Goal: Check status: Check status

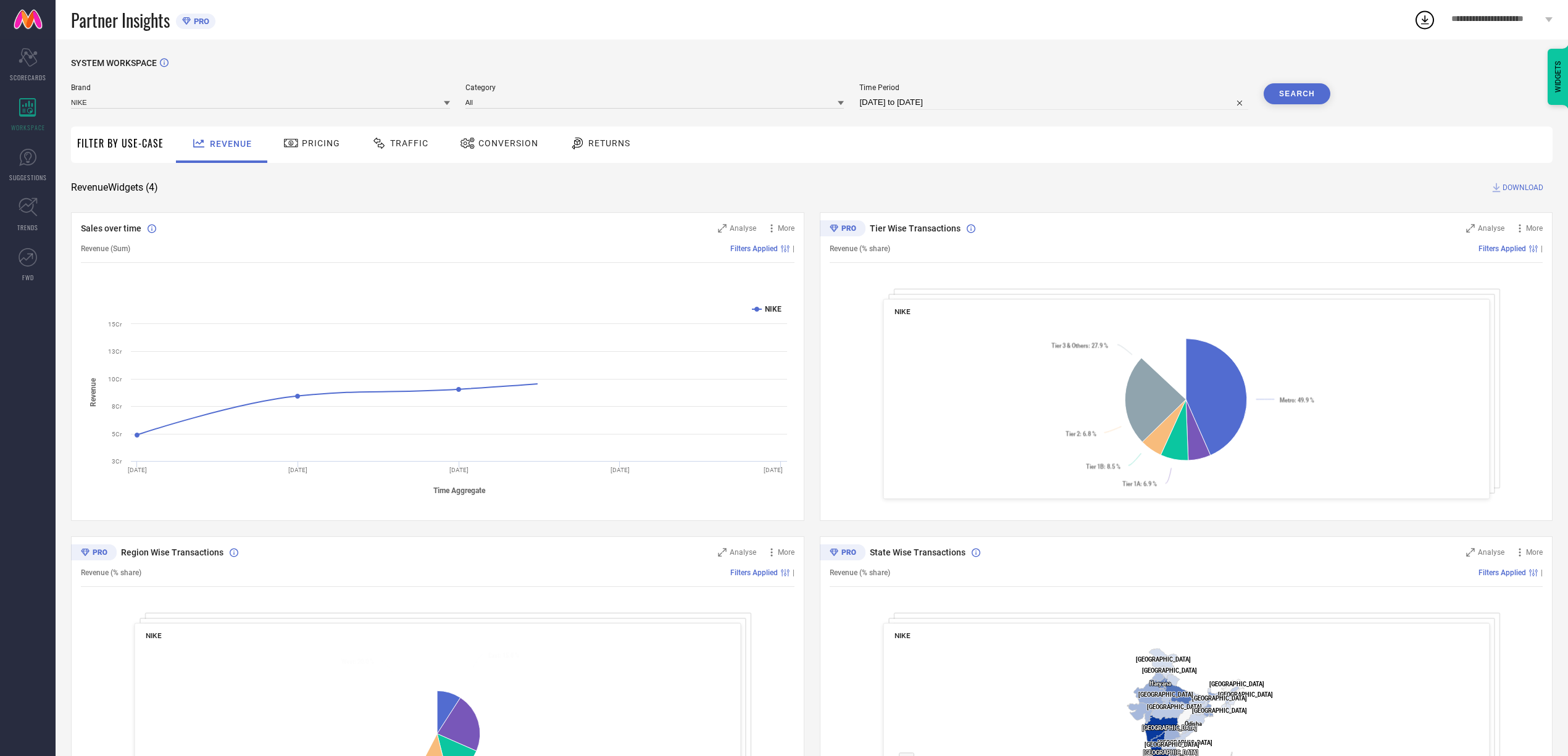
click at [497, 148] on span "Conversion" at bounding box center [508, 143] width 60 height 10
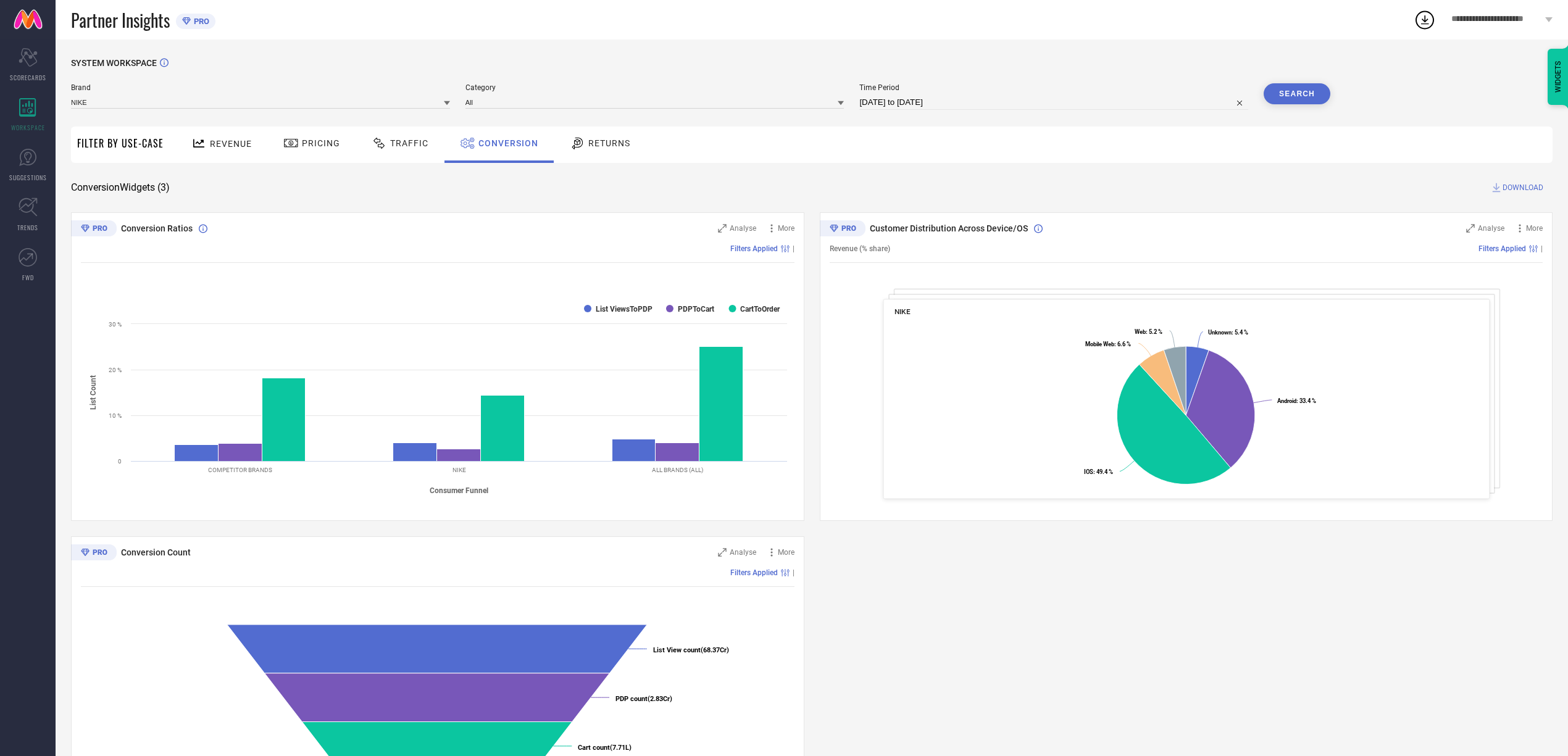
select select "7"
select select "2025"
select select "8"
select select "2025"
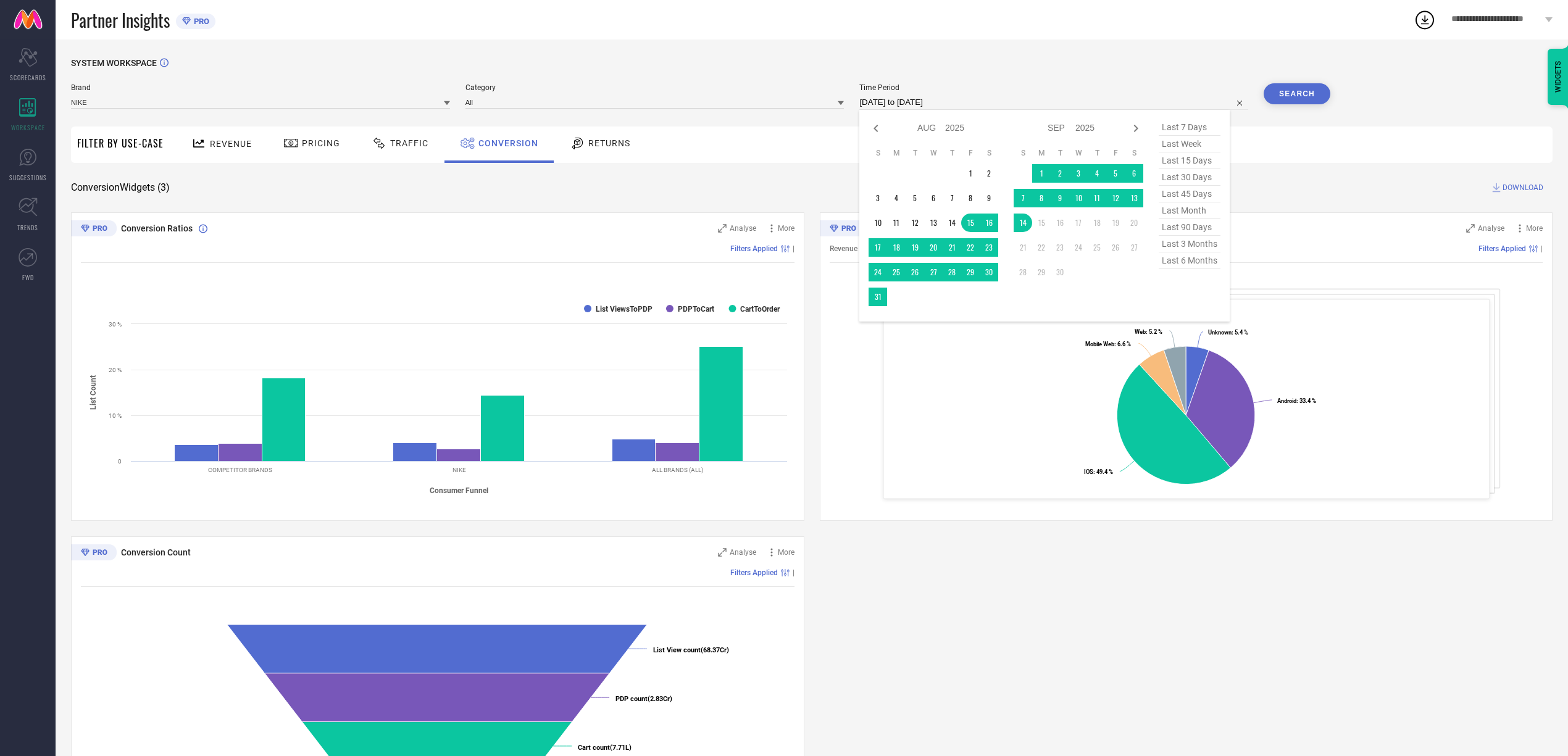
click at [981, 99] on input "[DATE] to [DATE]" at bounding box center [1054, 102] width 389 height 15
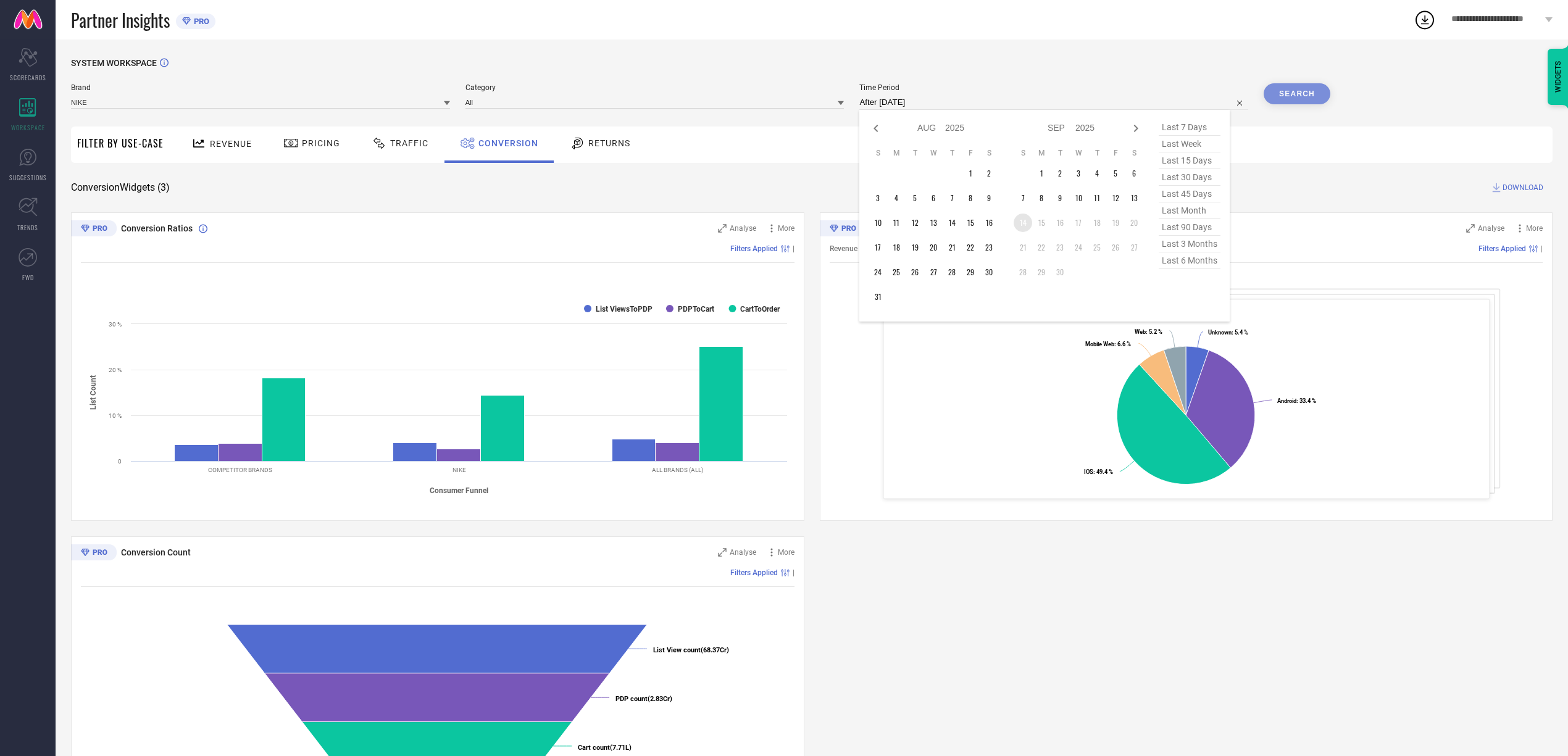
click at [1029, 224] on td "14" at bounding box center [1023, 223] width 18 height 18
type input "[DATE] to [DATE]"
click at [1294, 90] on button "Search" at bounding box center [1297, 94] width 67 height 21
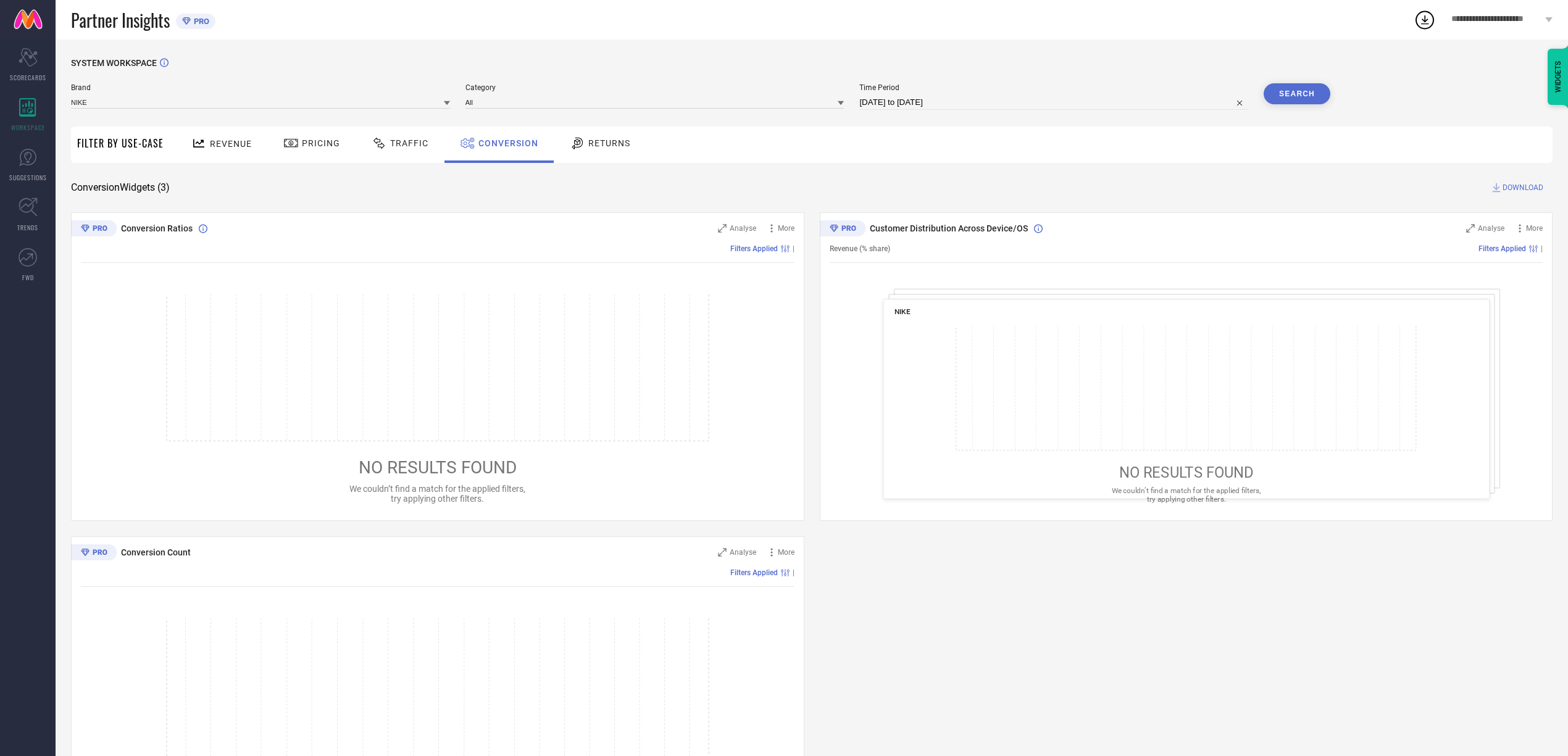
scroll to position [1, 0]
click at [833, 149] on div "Revenue Pricing Traffic Conversion Returns" at bounding box center [861, 144] width 1382 height 36
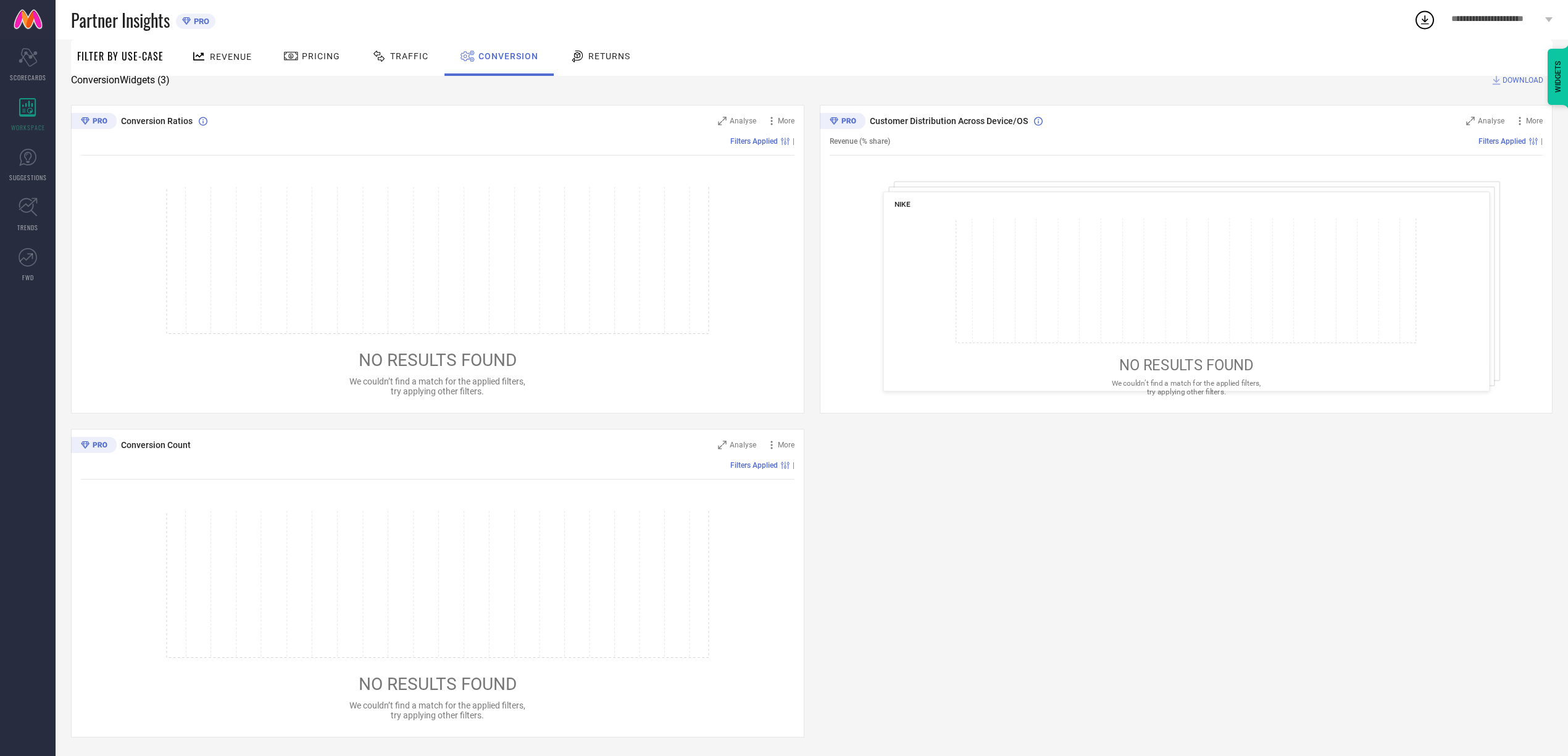
scroll to position [0, 0]
